Goal: Task Accomplishment & Management: Use online tool/utility

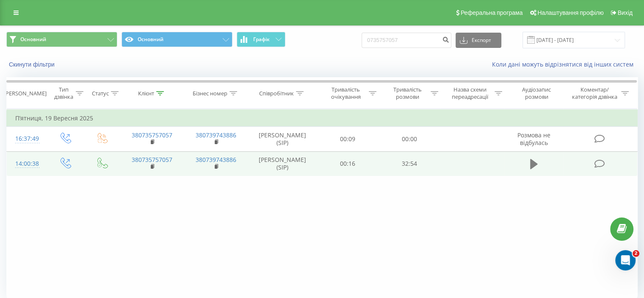
click at [534, 167] on icon at bounding box center [534, 164] width 8 height 12
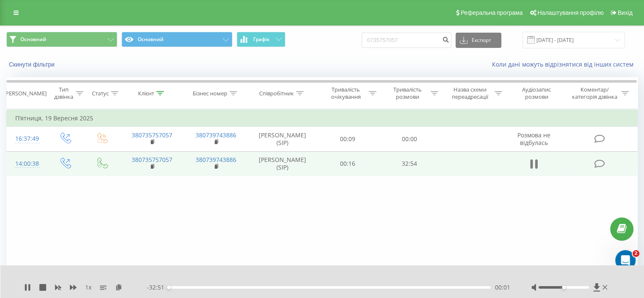
click at [529, 164] on button at bounding box center [534, 164] width 13 height 13
click at [536, 161] on icon at bounding box center [534, 164] width 8 height 12
click at [532, 163] on icon at bounding box center [531, 163] width 3 height 9
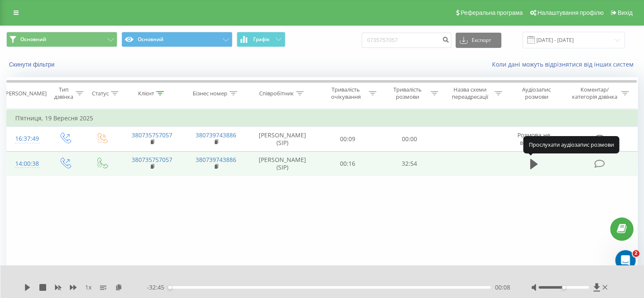
click at [532, 163] on icon at bounding box center [534, 164] width 8 height 10
click at [532, 163] on icon at bounding box center [531, 163] width 3 height 9
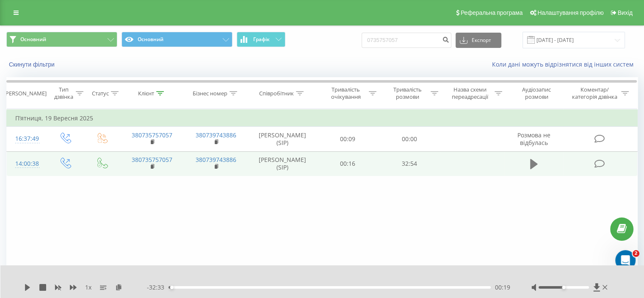
click at [534, 163] on icon at bounding box center [534, 164] width 8 height 10
click at [533, 163] on icon at bounding box center [534, 164] width 8 height 12
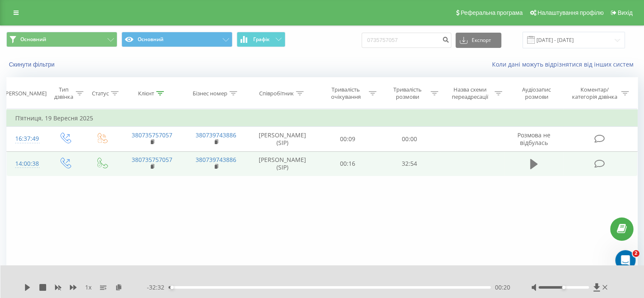
click at [535, 166] on icon at bounding box center [534, 164] width 8 height 12
click at [534, 164] on icon at bounding box center [534, 164] width 8 height 12
click at [535, 160] on icon at bounding box center [534, 164] width 8 height 12
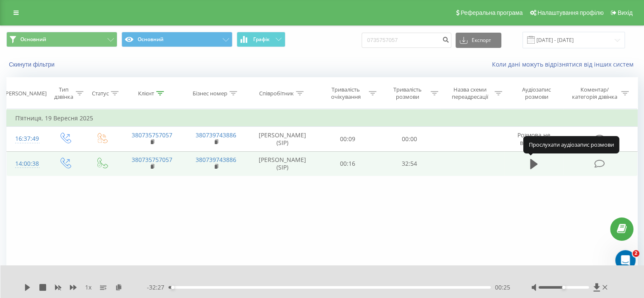
click at [535, 160] on icon at bounding box center [534, 164] width 8 height 12
